Goal: Task Accomplishment & Management: Manage account settings

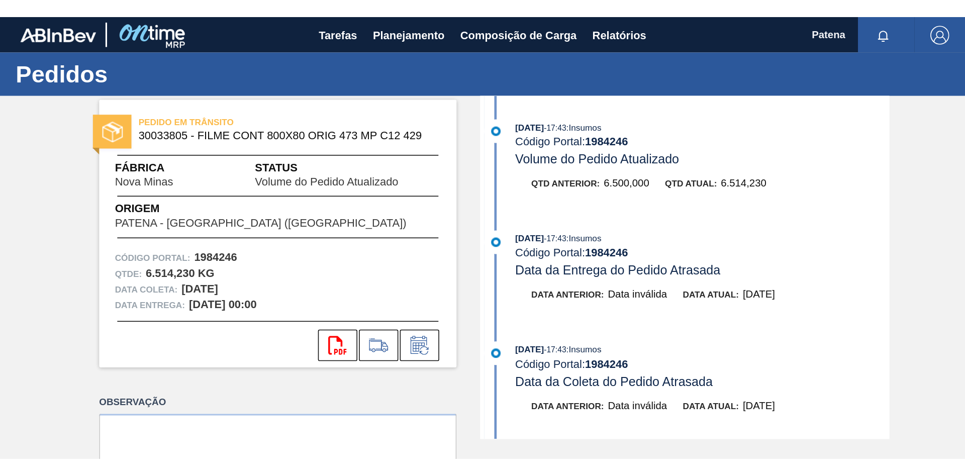
scroll to position [154, 0]
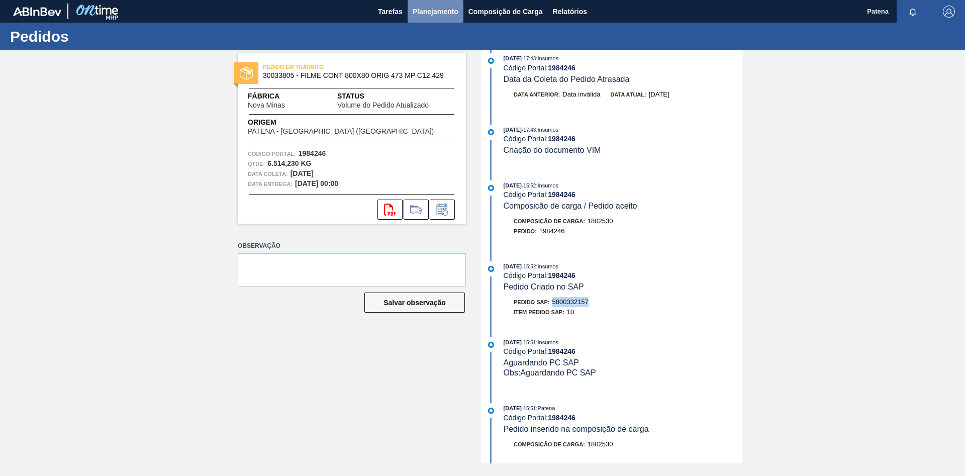
click at [431, 12] on span "Planejamento" at bounding box center [436, 12] width 46 height 12
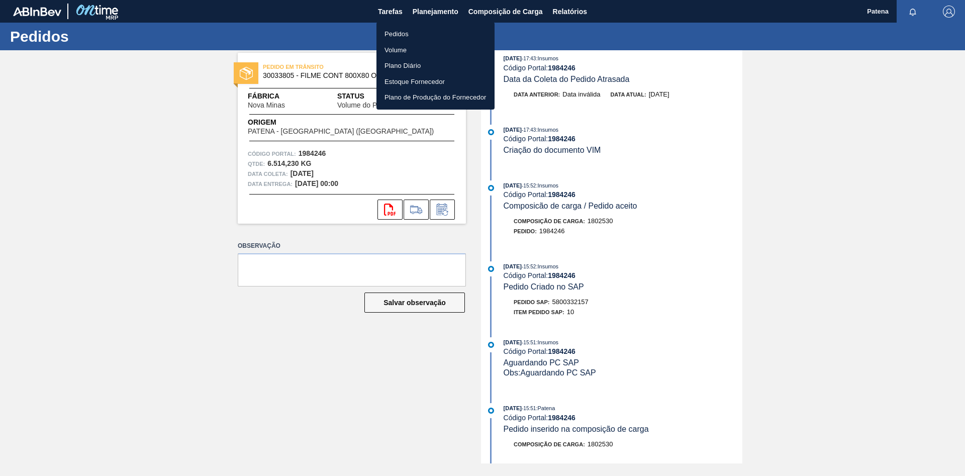
click at [417, 32] on li "Pedidos" at bounding box center [435, 34] width 118 height 16
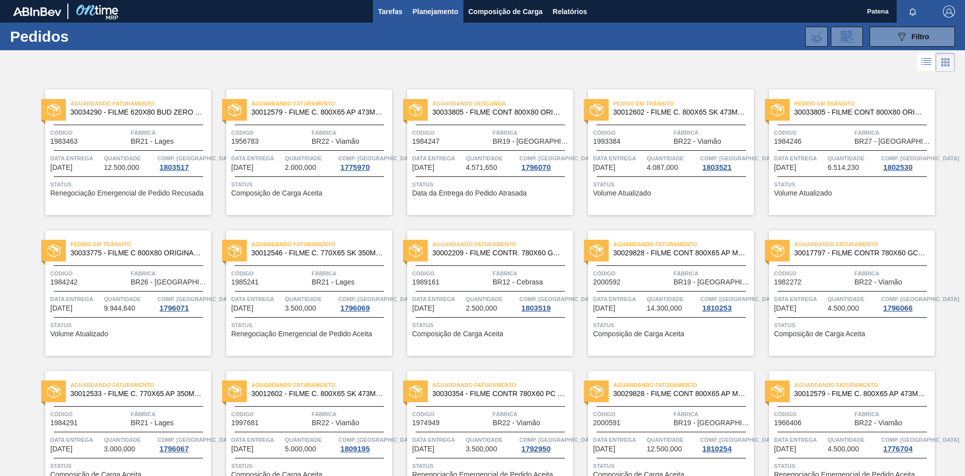
click at [388, 12] on span "Tarefas" at bounding box center [390, 12] width 25 height 12
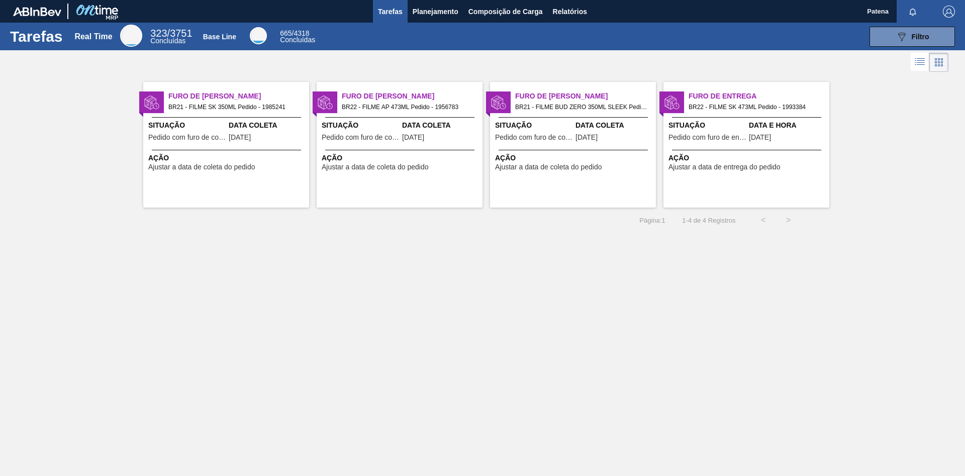
click at [229, 112] on span "BR21 - FILME SK 350ML Pedido - 1985241" at bounding box center [234, 107] width 133 height 11
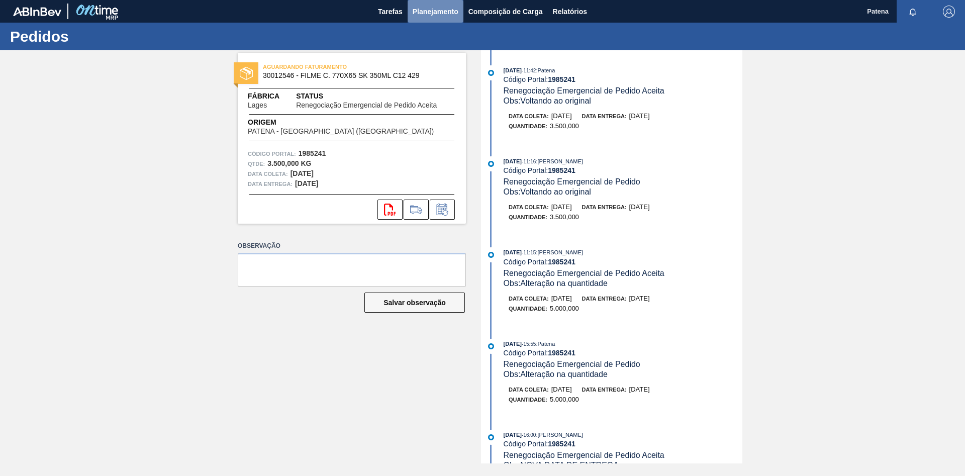
click at [435, 10] on span "Planejamento" at bounding box center [436, 12] width 46 height 12
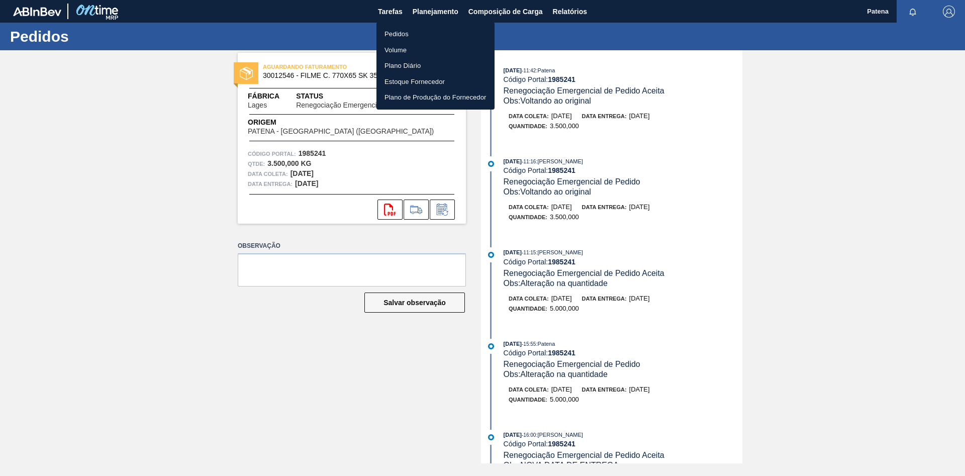
click at [390, 10] on div at bounding box center [482, 238] width 965 height 476
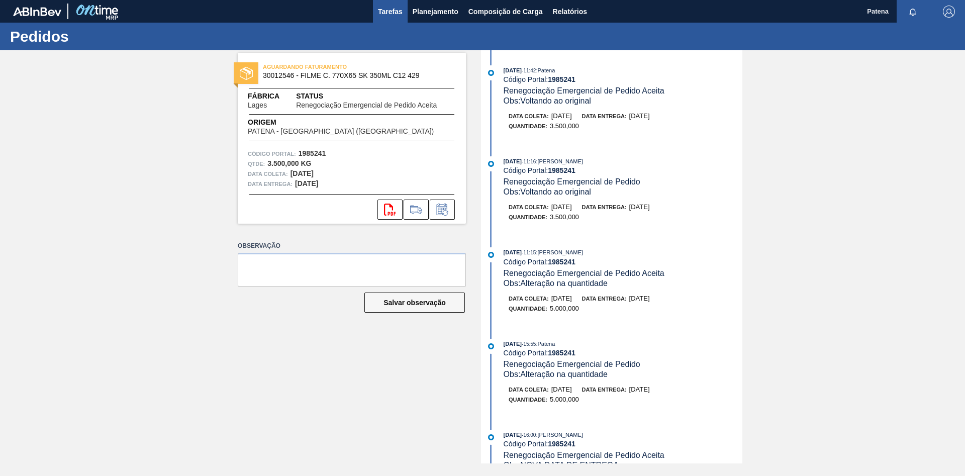
click at [393, 12] on span "Tarefas" at bounding box center [390, 12] width 25 height 12
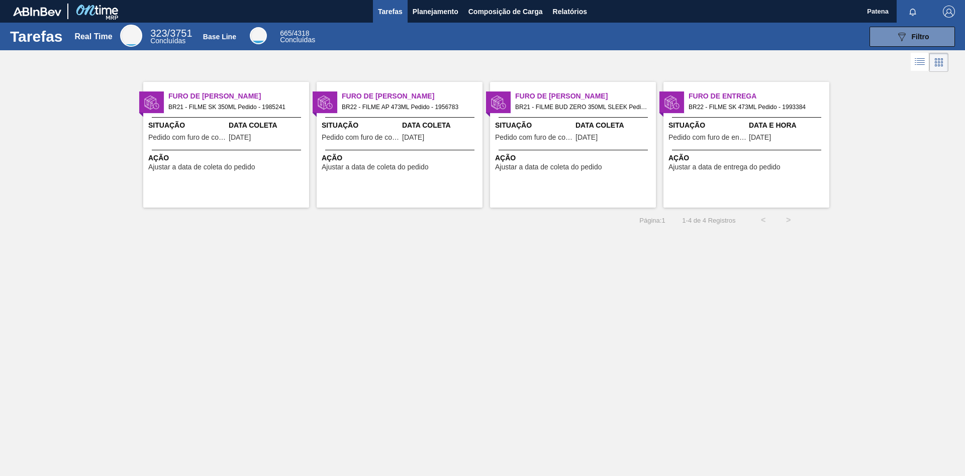
click at [399, 183] on div "Furo de Coleta BR22 - FILME AP 473ML Pedido - 1956783 Situação Pedido com furo …" at bounding box center [400, 145] width 166 height 126
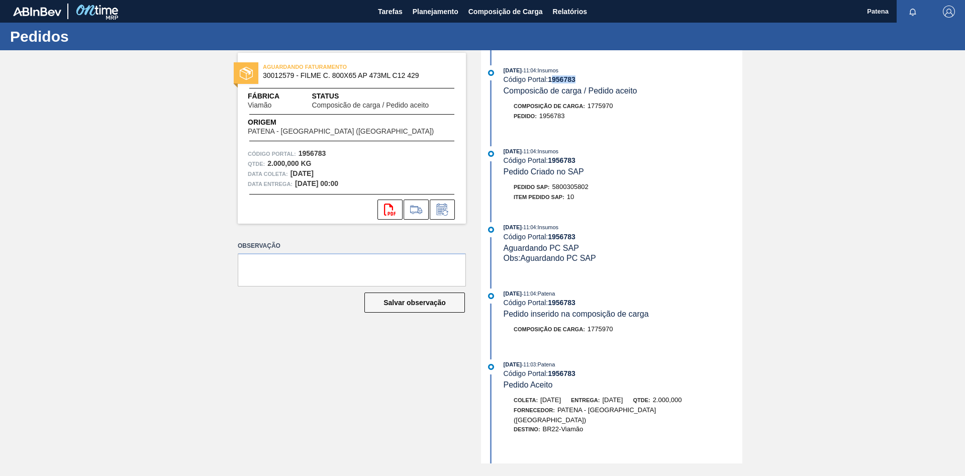
drag, startPoint x: 584, startPoint y: 78, endPoint x: 553, endPoint y: 81, distance: 31.3
click at [553, 81] on div "Código Portal: 1956783" at bounding box center [623, 79] width 239 height 8
click at [588, 192] on div "Pedido SAP: 5800305802" at bounding box center [551, 187] width 75 height 10
drag, startPoint x: 594, startPoint y: 190, endPoint x: 553, endPoint y: 191, distance: 41.2
click at [553, 191] on div "Pedido SAP: 5800305802" at bounding box center [623, 187] width 239 height 10
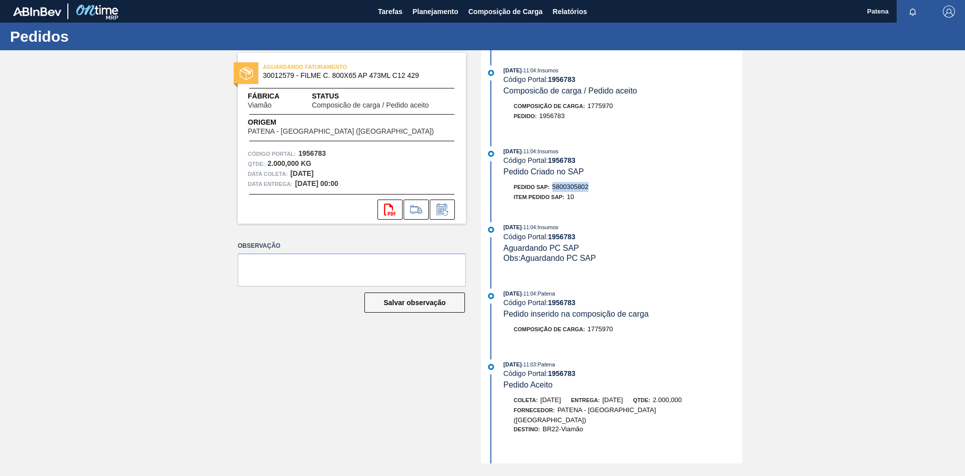
copy span "5800305802"
click at [449, 212] on icon at bounding box center [442, 210] width 16 height 12
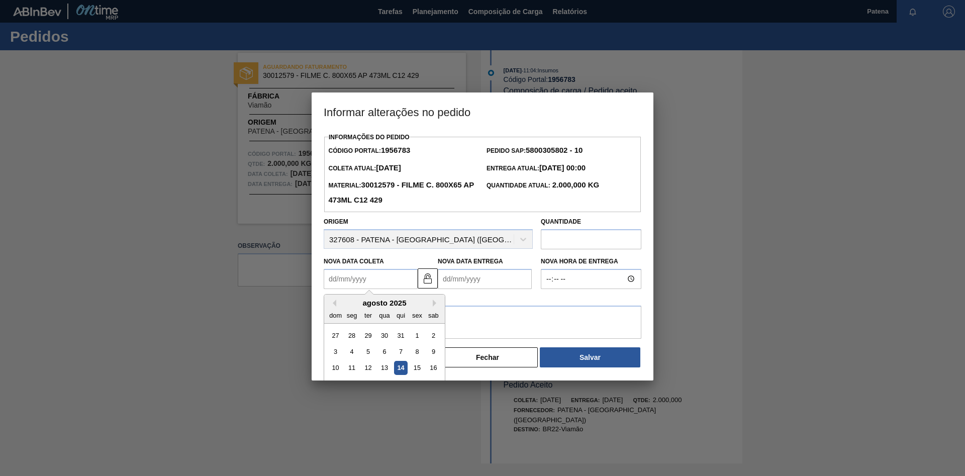
click at [362, 282] on Coleta "Nova Data Coleta" at bounding box center [371, 279] width 94 height 20
click at [414, 319] on div "15" at bounding box center [417, 368] width 14 height 14
type Coleta "[DATE]"
click at [459, 286] on Entrega "Nova Data Entrega" at bounding box center [485, 279] width 94 height 20
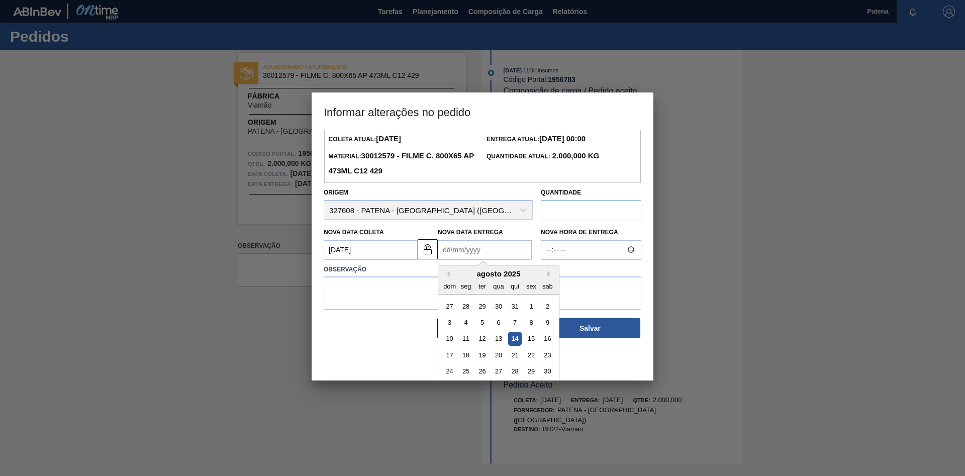
scroll to position [49, 0]
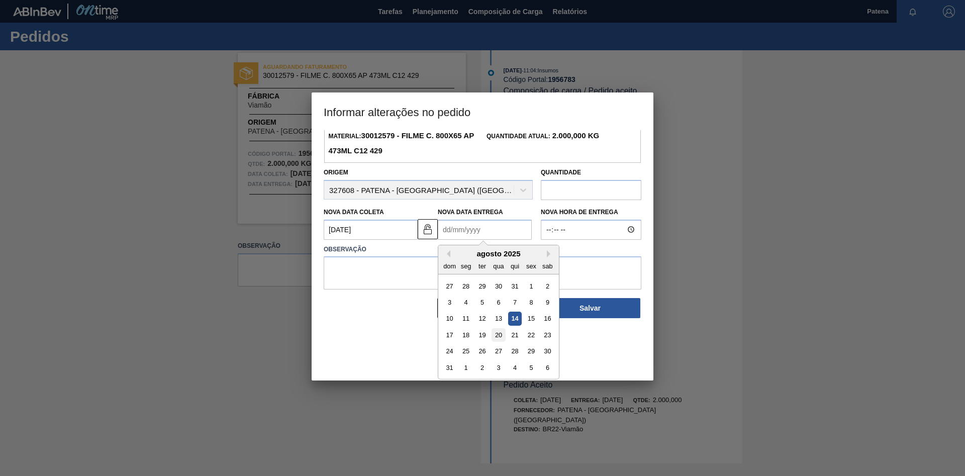
click at [497, 319] on div "20" at bounding box center [498, 335] width 14 height 14
type Entrega "[DATE]"
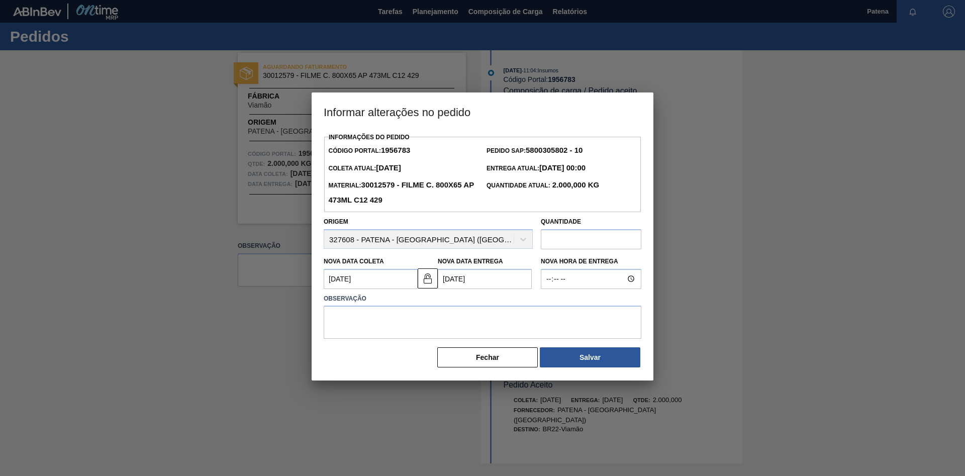
scroll to position [0, 0]
click at [482, 319] on textarea at bounding box center [483, 322] width 318 height 33
type textarea "entrega 20/08"
click at [573, 319] on button "Salvar" at bounding box center [590, 357] width 101 height 20
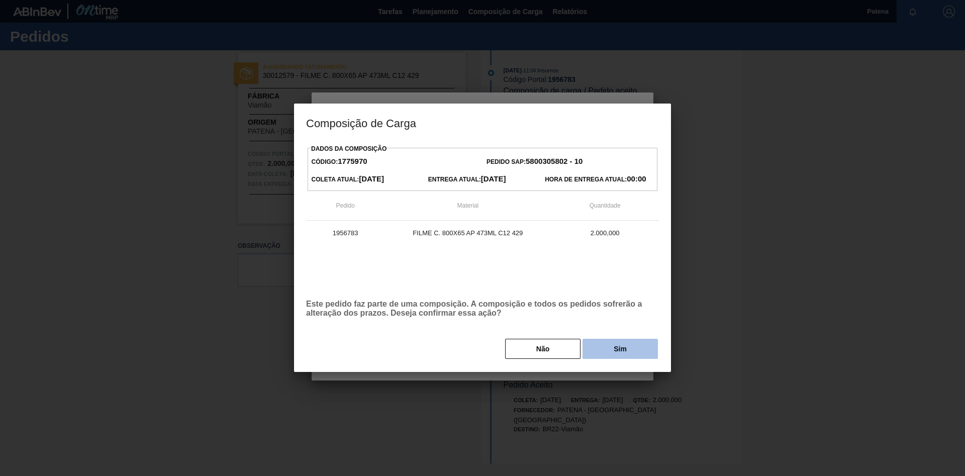
click at [607, 319] on button "Sim" at bounding box center [619, 349] width 75 height 20
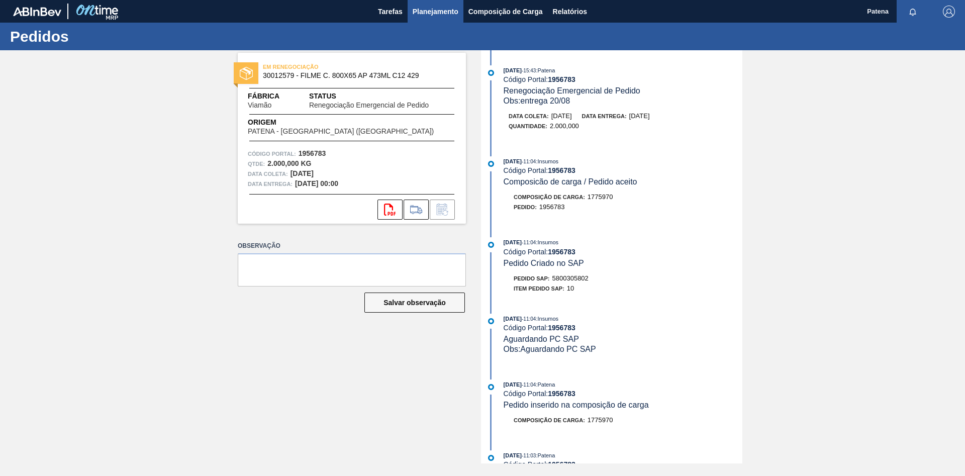
click at [428, 10] on span "Planejamento" at bounding box center [436, 12] width 46 height 12
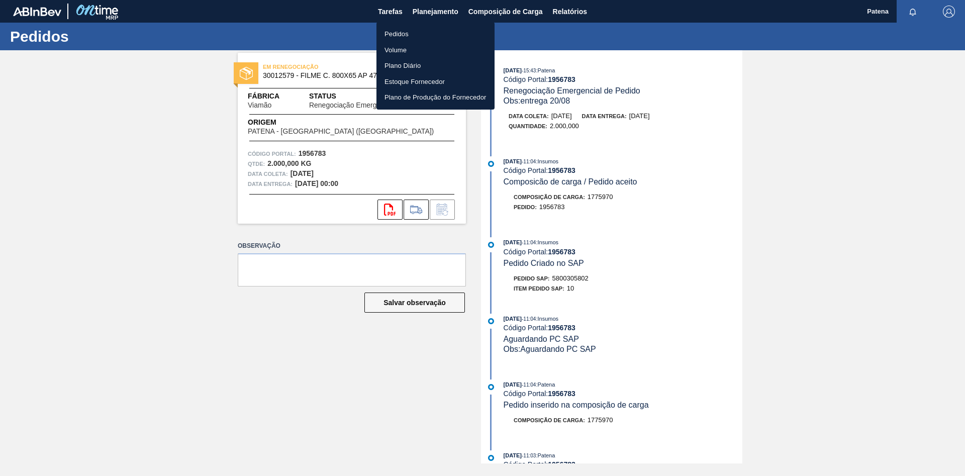
click at [398, 10] on div at bounding box center [482, 238] width 965 height 476
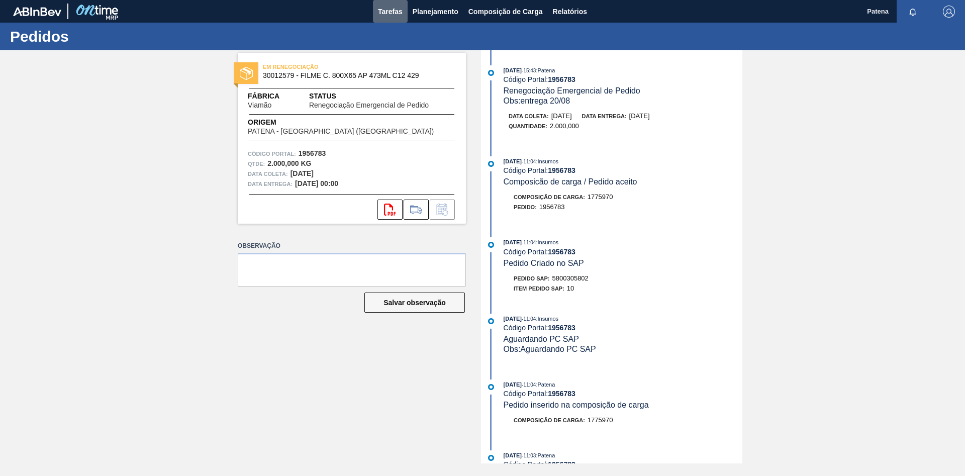
click at [390, 10] on span "Tarefas" at bounding box center [390, 12] width 25 height 12
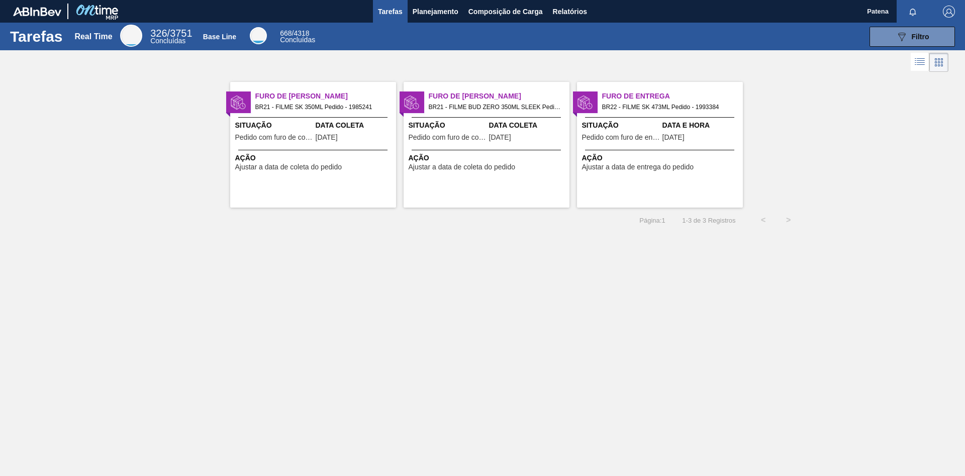
click at [686, 132] on div "Data e Hora [DATE]" at bounding box center [701, 132] width 78 height 25
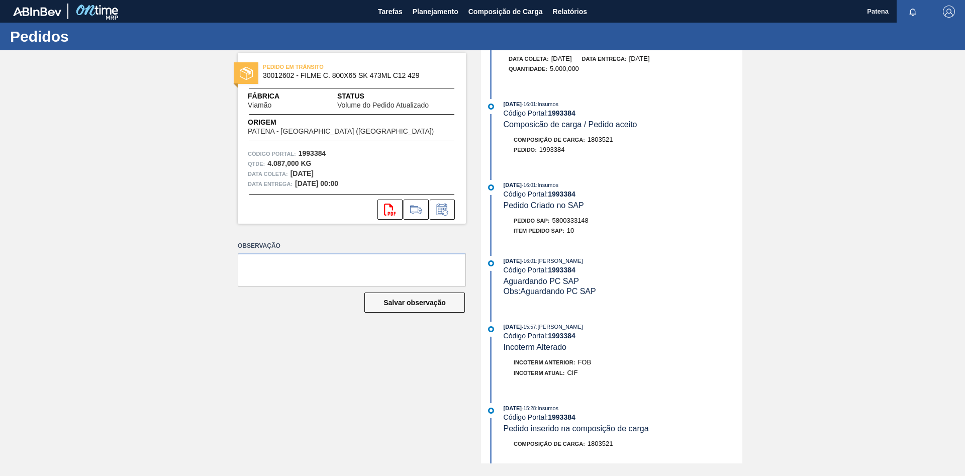
scroll to position [615, 0]
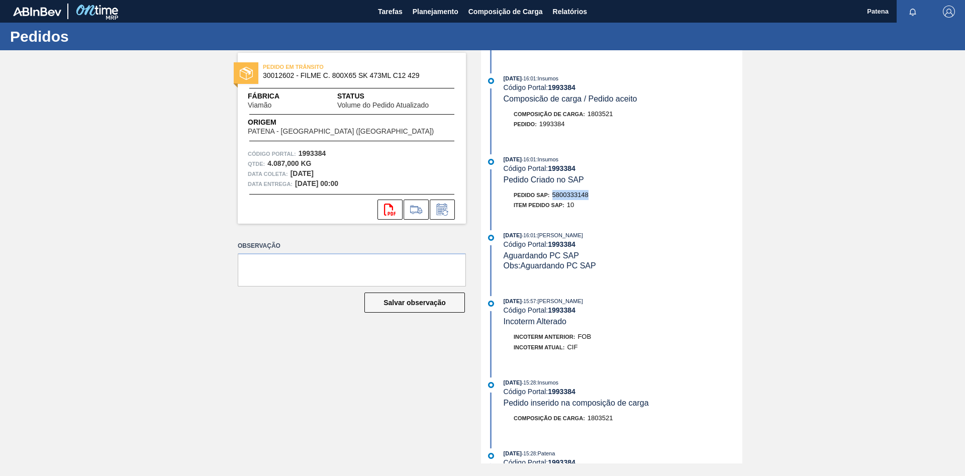
drag, startPoint x: 590, startPoint y: 205, endPoint x: 555, endPoint y: 206, distance: 35.7
click at [555, 200] on div "Pedido SAP: 5800333148" at bounding box center [623, 195] width 239 height 10
copy span "5800333148"
click at [427, 9] on span "Planejamento" at bounding box center [436, 12] width 46 height 12
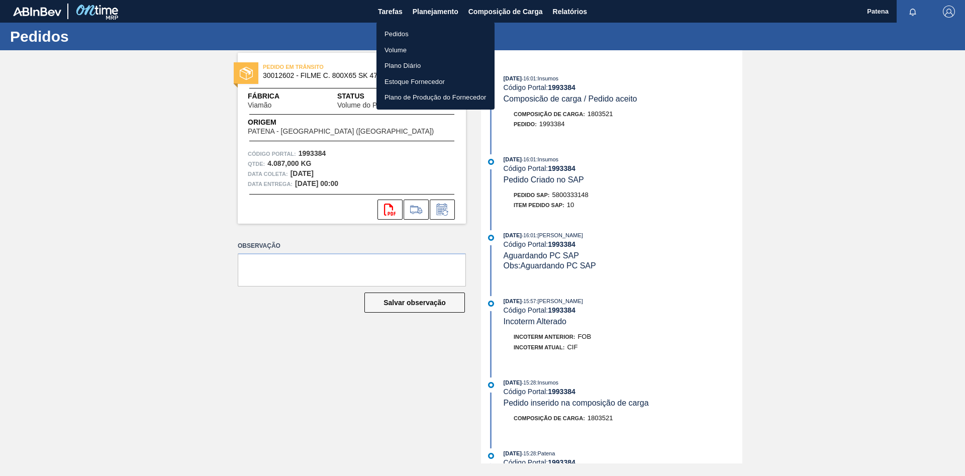
click at [394, 16] on div at bounding box center [482, 238] width 965 height 476
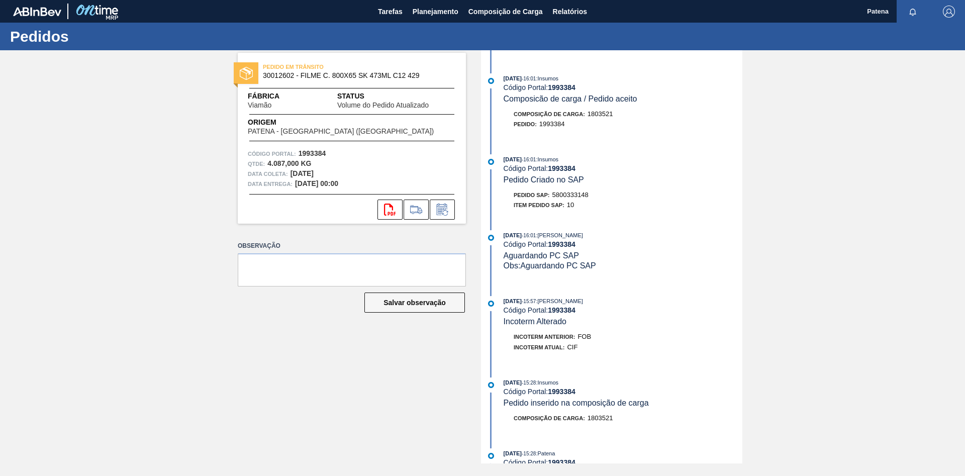
click at [392, 0] on body "Tarefas Planejamento Composição de Carga Relatórios Patena Marcar todas como li…" at bounding box center [482, 0] width 965 height 0
click at [389, 11] on span "Tarefas" at bounding box center [390, 12] width 25 height 12
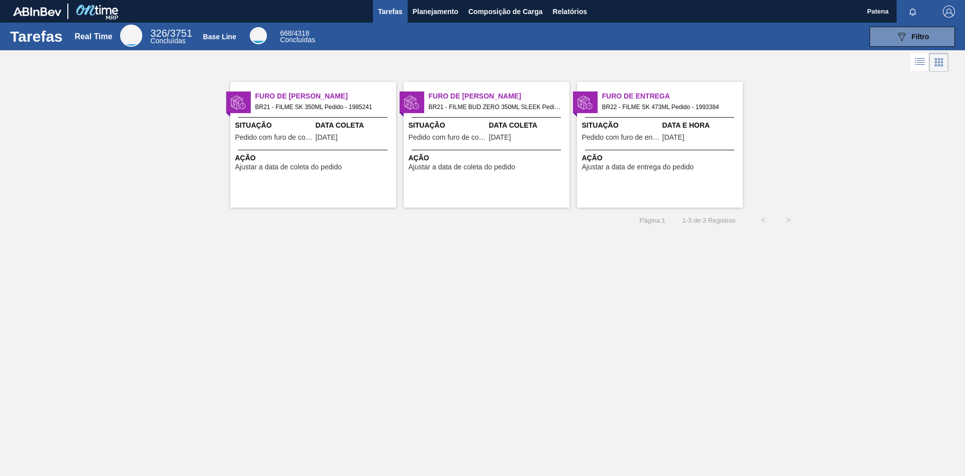
click at [474, 115] on div "Furo de Coleta BR21 - FILME BUD ZERO 350ML SLEEK Pedido - 1983463 Situação Pedi…" at bounding box center [487, 145] width 166 height 126
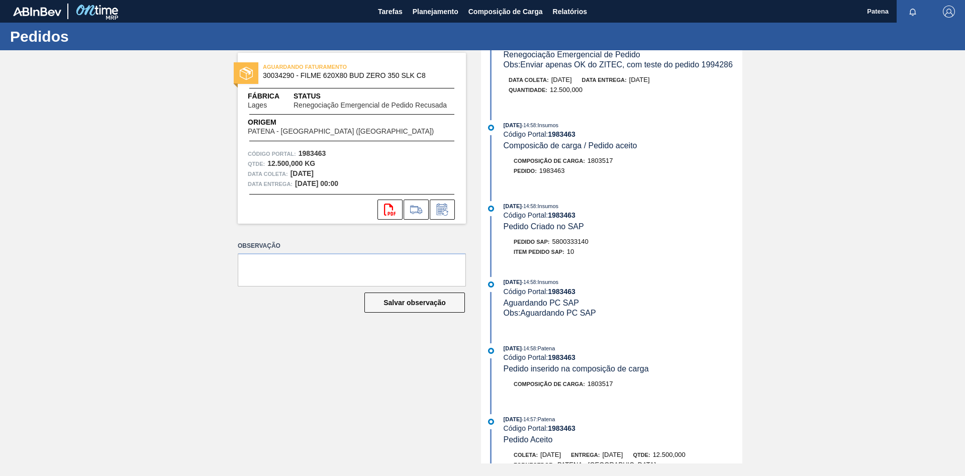
scroll to position [308, 0]
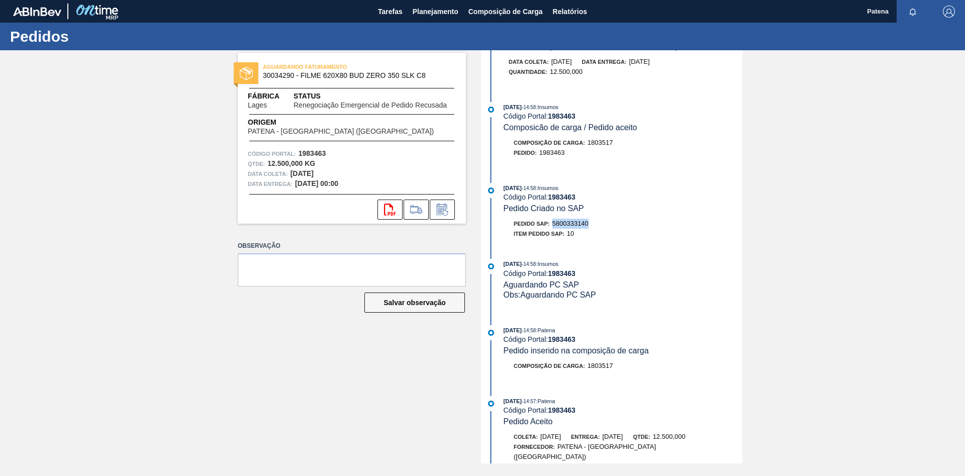
drag, startPoint x: 590, startPoint y: 228, endPoint x: 555, endPoint y: 230, distance: 35.8
click at [555, 229] on div "Pedido SAP: 5800333140" at bounding box center [623, 224] width 239 height 10
copy span "5800333140"
click at [443, 213] on icon at bounding box center [442, 210] width 16 height 12
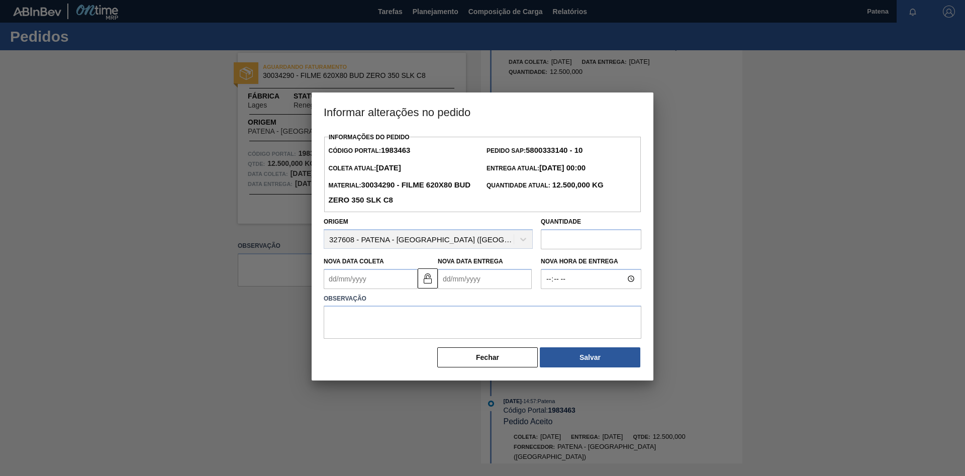
click at [366, 282] on Coleta "Nova Data Coleta" at bounding box center [371, 279] width 94 height 20
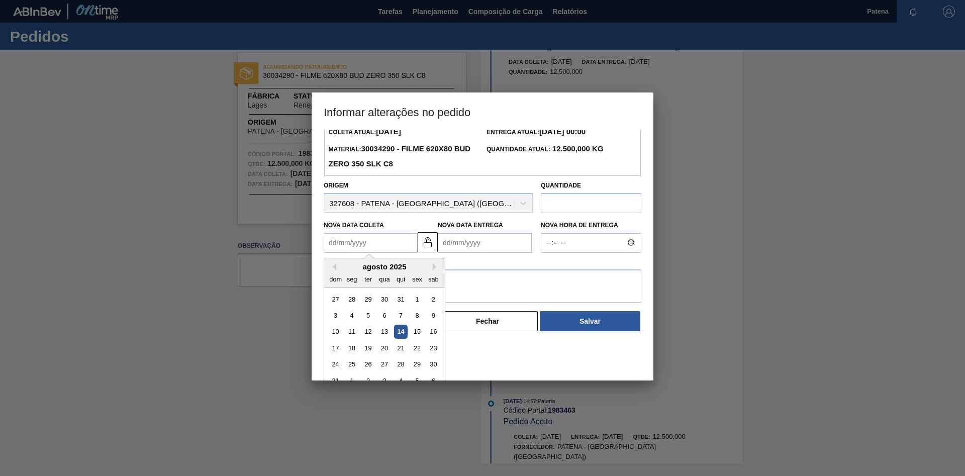
scroll to position [49, 0]
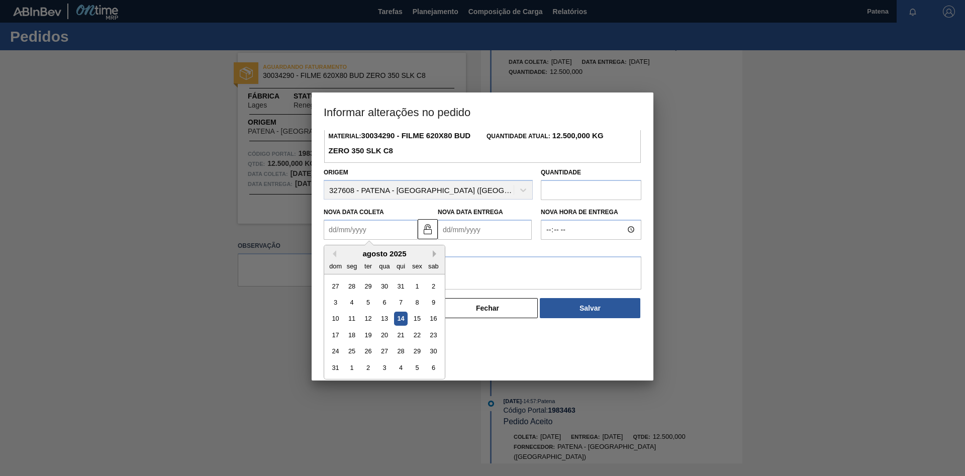
click at [434, 254] on div "Previous Month Next Month agosto 2025 dom seg ter qua qui sex sab 27 28 29 30 3…" at bounding box center [385, 312] width 122 height 135
click at [434, 254] on button "Next Month" at bounding box center [436, 253] width 7 height 7
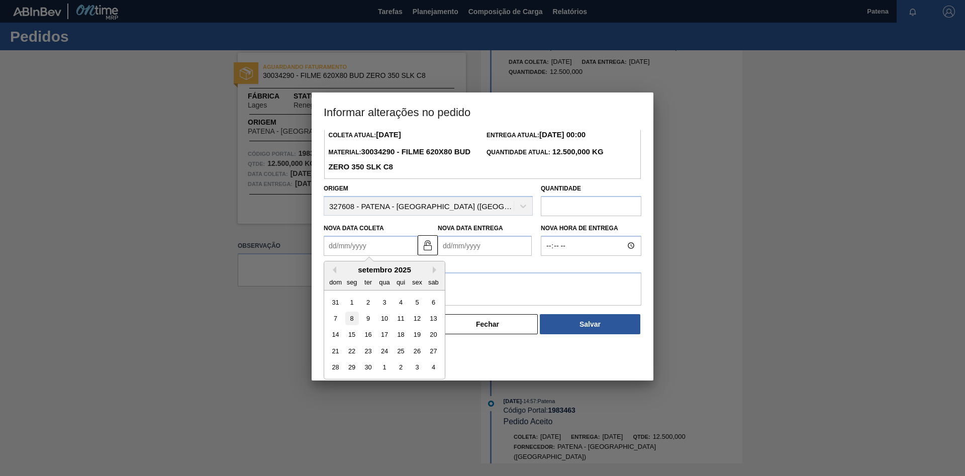
click at [353, 319] on div "8" at bounding box center [352, 319] width 14 height 14
type Coleta "[DATE]"
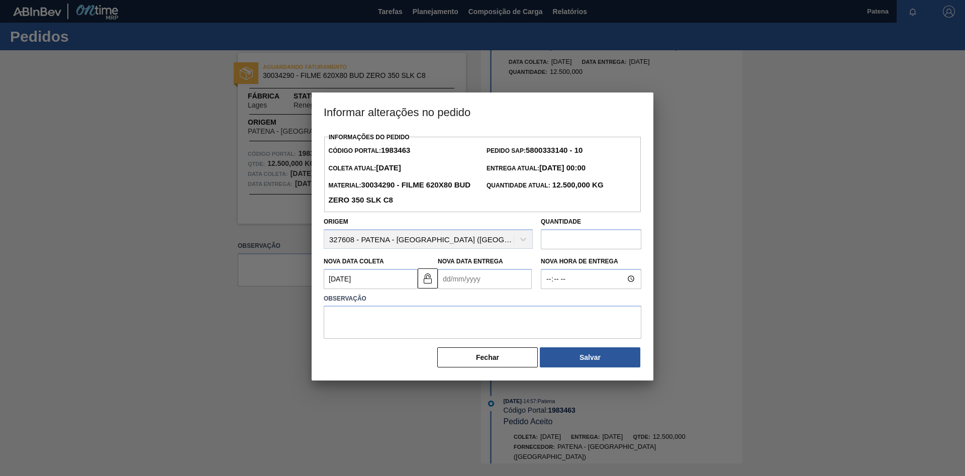
scroll to position [0, 0]
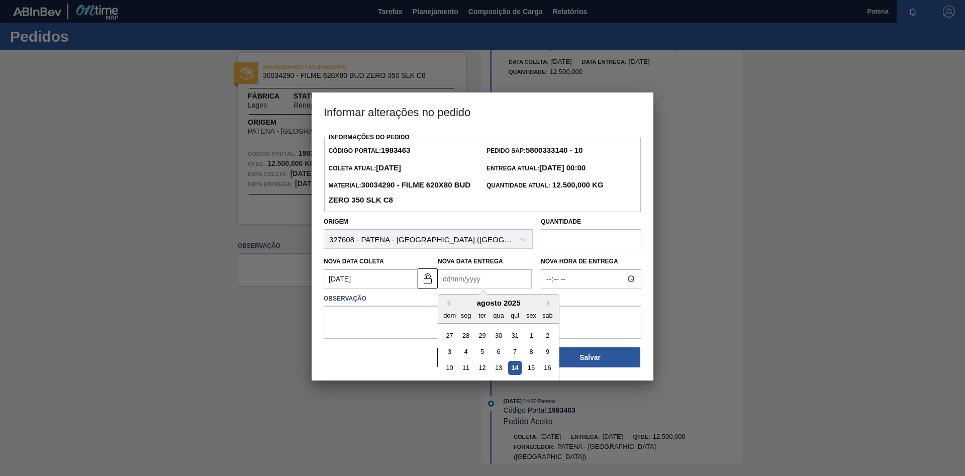
click at [459, 280] on Entrega "Nova Data Entrega" at bounding box center [485, 279] width 94 height 20
click at [548, 307] on button "Next Month" at bounding box center [550, 302] width 7 height 7
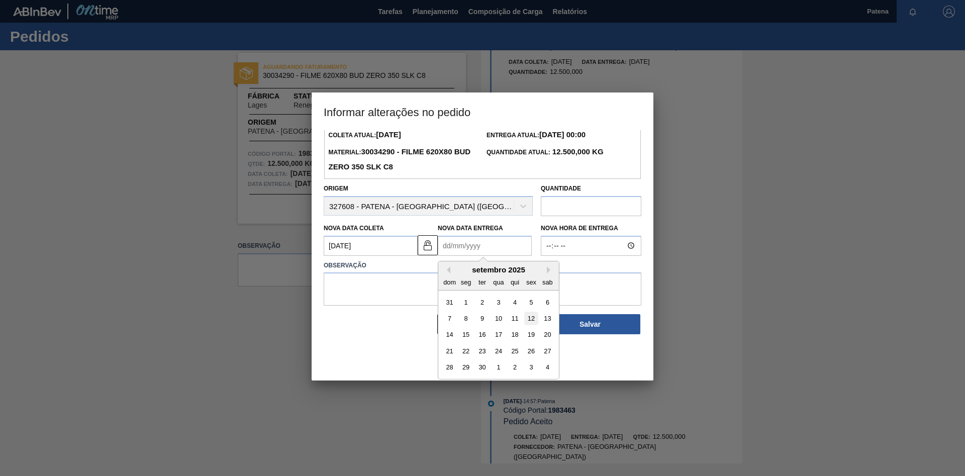
click at [535, 319] on div "12" at bounding box center [531, 319] width 14 height 14
type Entrega "[DATE]"
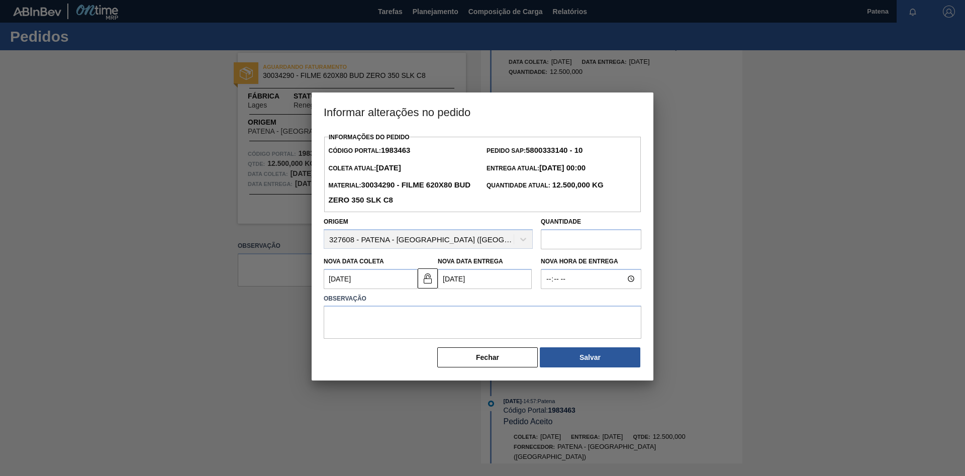
scroll to position [0, 0]
click at [360, 317] on textarea at bounding box center [483, 322] width 318 height 33
type textarea "entrega 12/09"
click at [573, 319] on button "Salvar" at bounding box center [590, 357] width 101 height 20
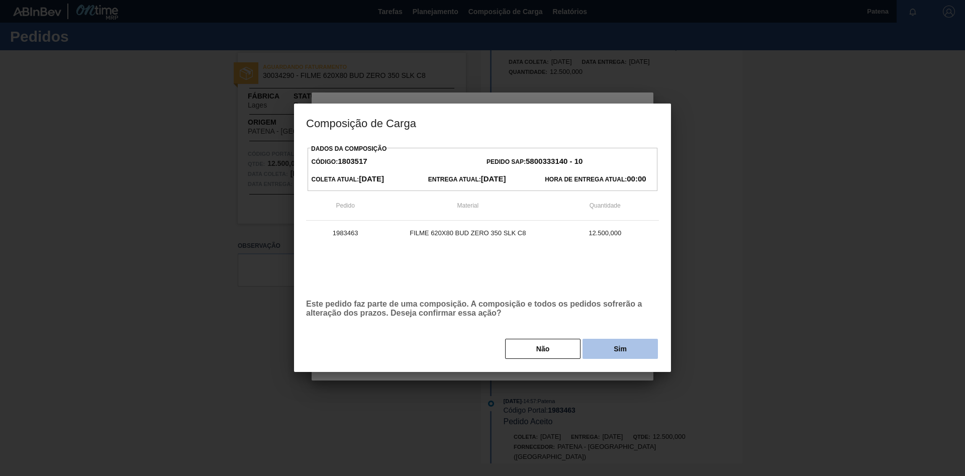
click at [640, 319] on button "Sim" at bounding box center [619, 349] width 75 height 20
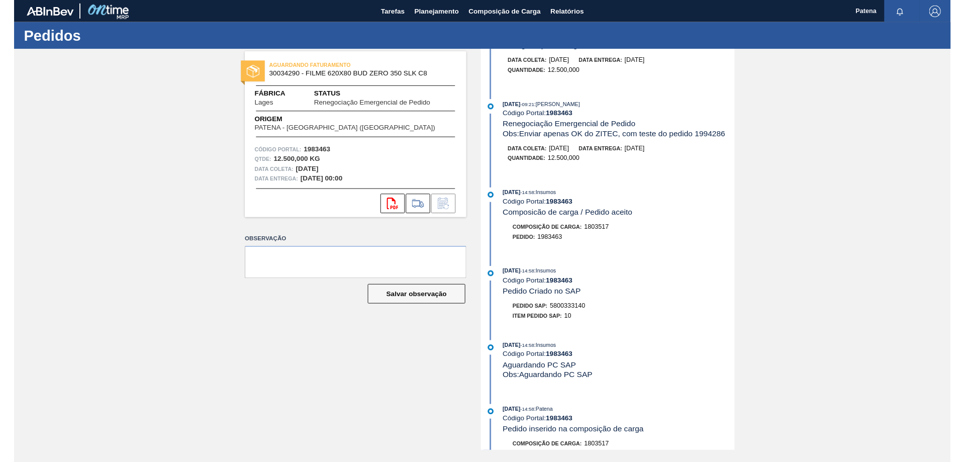
scroll to position [399, 0]
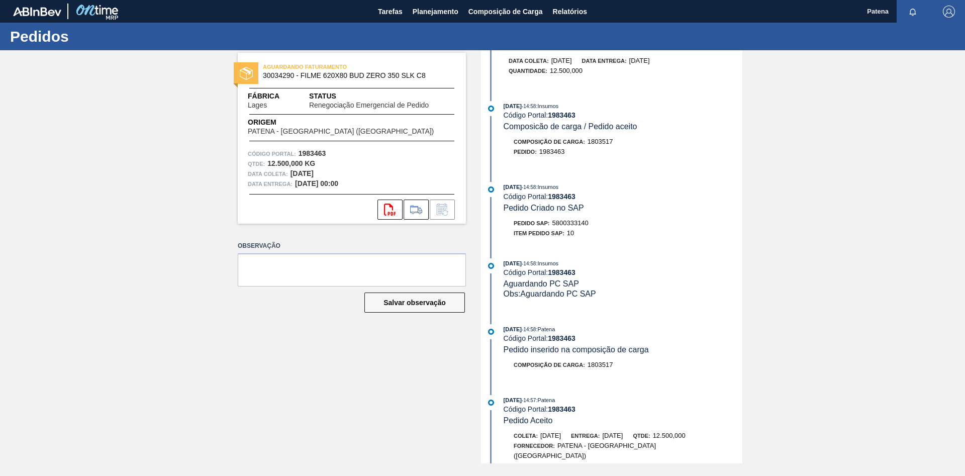
click at [372, 13] on div "Tarefas Planejamento Composição de Carga Relatórios" at bounding box center [482, 11] width 965 height 23
click at [386, 12] on span "Tarefas" at bounding box center [390, 12] width 25 height 12
